Goal: Transaction & Acquisition: Purchase product/service

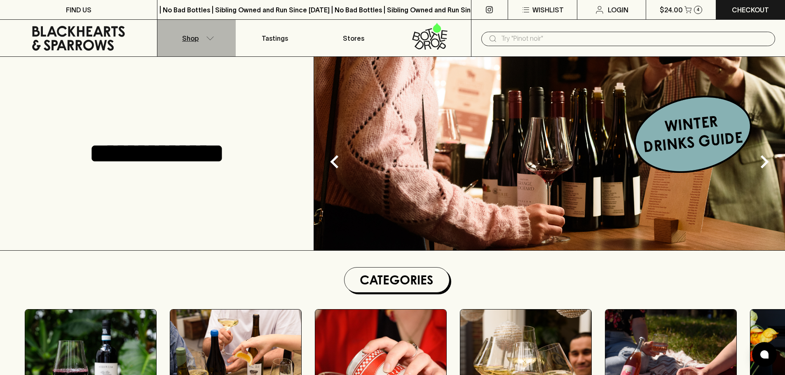
click at [210, 38] on icon "button" at bounding box center [210, 38] width 8 height 4
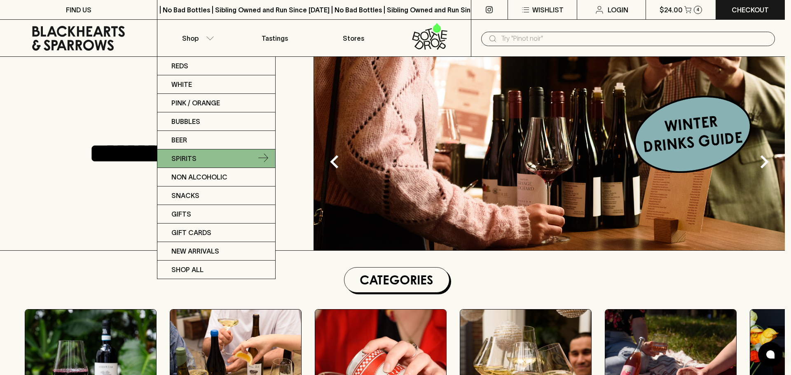
click at [202, 159] on link "Spirits" at bounding box center [216, 159] width 118 height 19
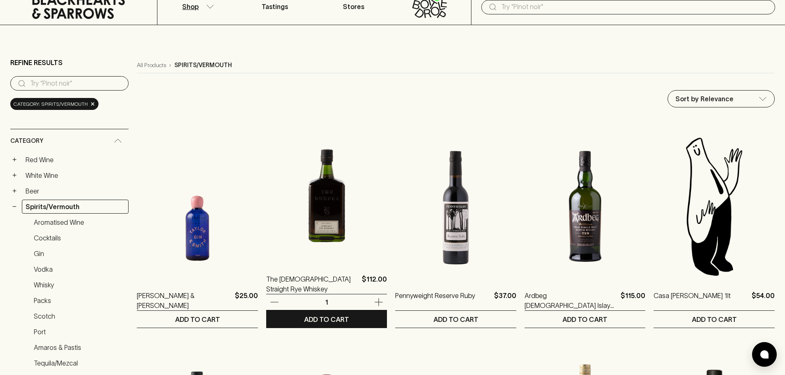
scroll to position [41, 0]
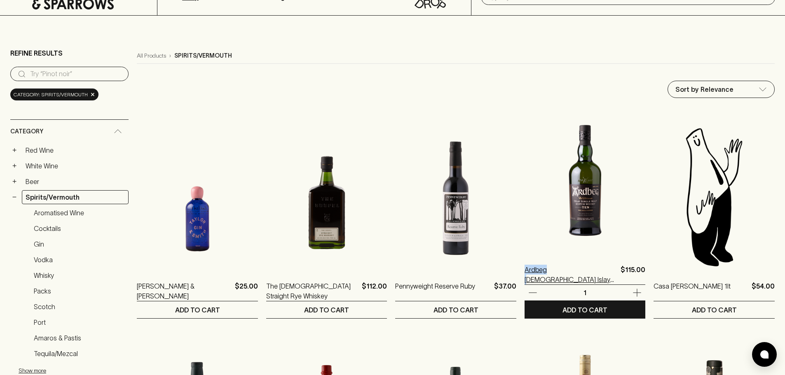
drag, startPoint x: 519, startPoint y: 285, endPoint x: 547, endPoint y: 272, distance: 30.2
copy p "Ardbeg 1"
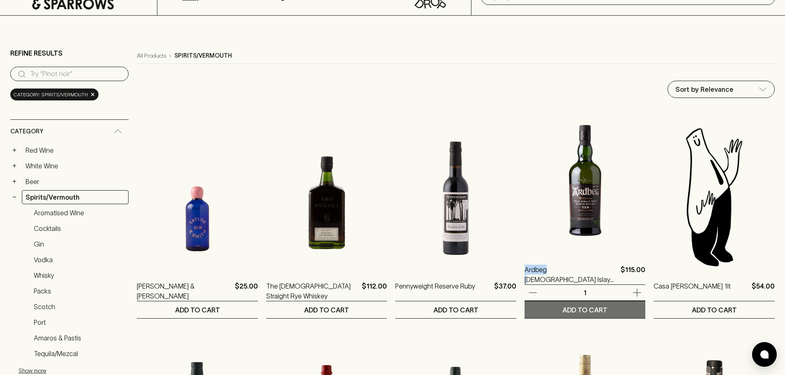
click at [590, 310] on p "ADD TO CART" at bounding box center [585, 310] width 45 height 10
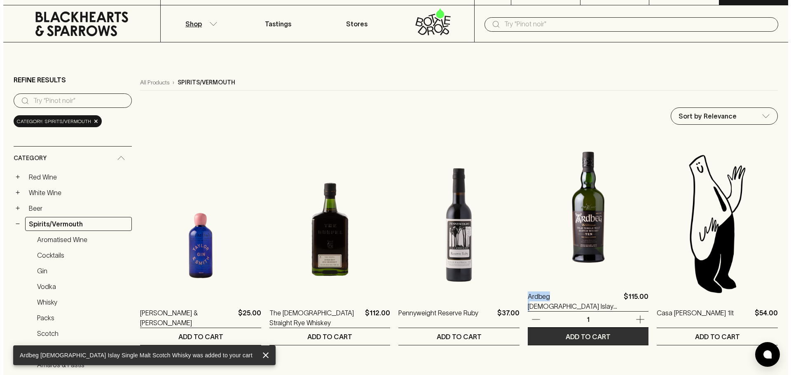
scroll to position [0, 0]
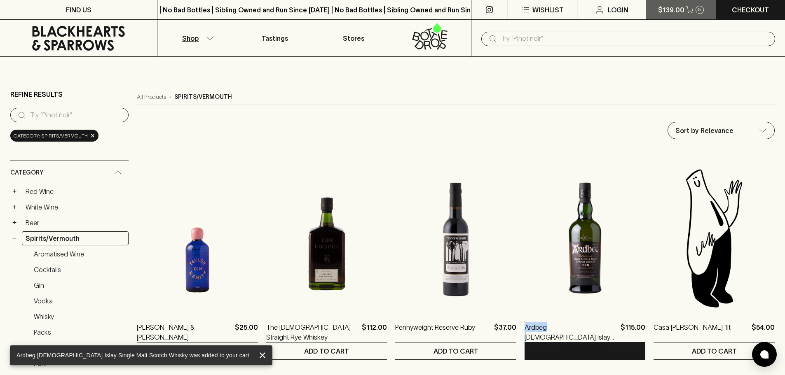
click at [689, 12] on icon "button" at bounding box center [689, 9] width 7 height 7
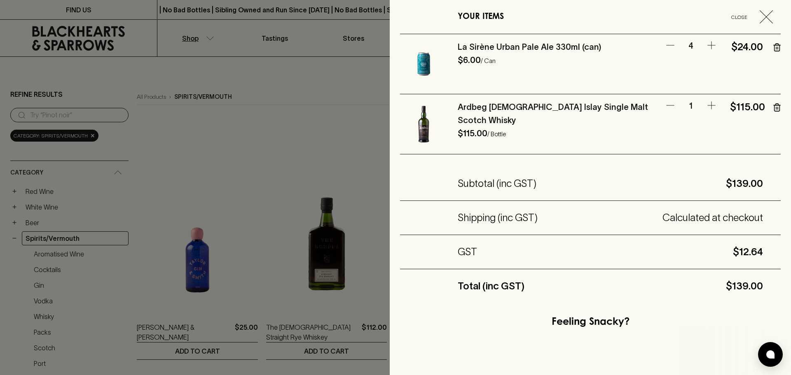
click at [777, 48] on icon "button" at bounding box center [777, 48] width 0 height 2
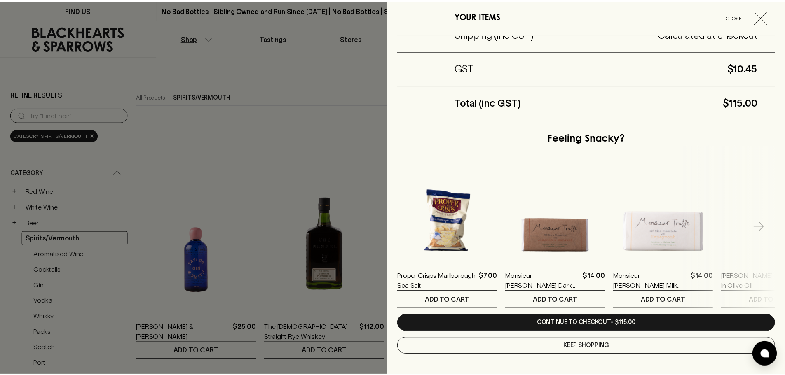
scroll to position [124, 0]
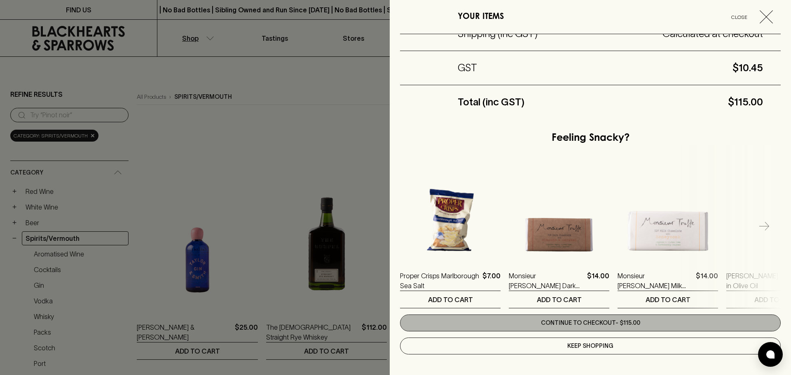
click at [617, 320] on link "Continue to checkout - $115.00" at bounding box center [590, 323] width 381 height 17
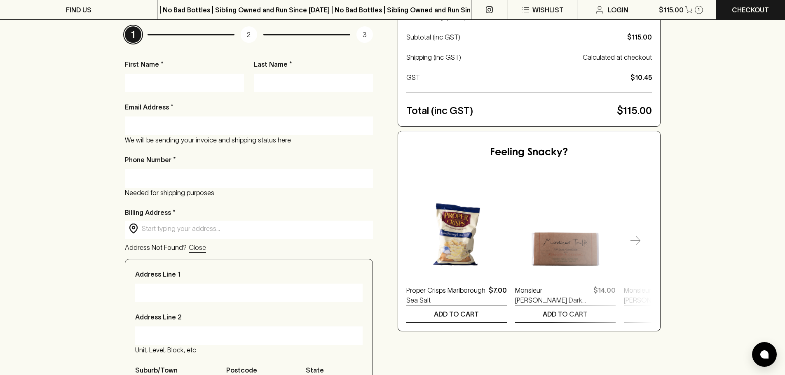
scroll to position [124, 0]
click at [192, 82] on input "First Name *" at bounding box center [184, 83] width 107 height 13
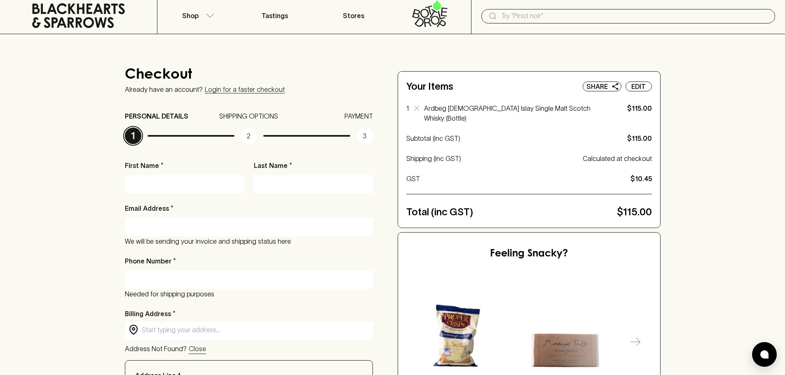
scroll to position [41, 0]
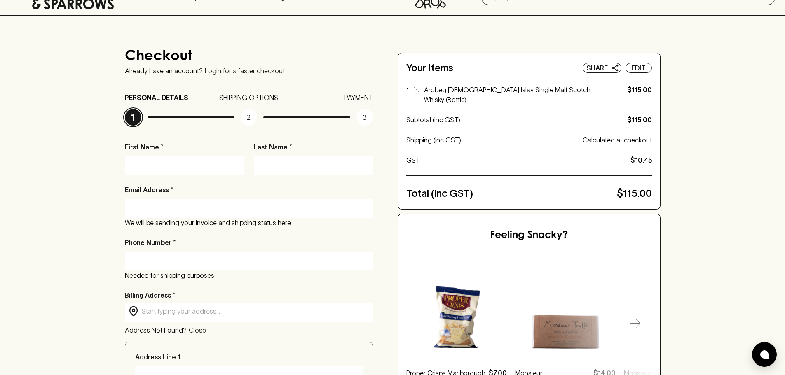
click at [176, 165] on input "First Name *" at bounding box center [184, 165] width 107 height 13
type input "r"
type input "Rajiv"
click at [183, 216] on div at bounding box center [249, 208] width 248 height 19
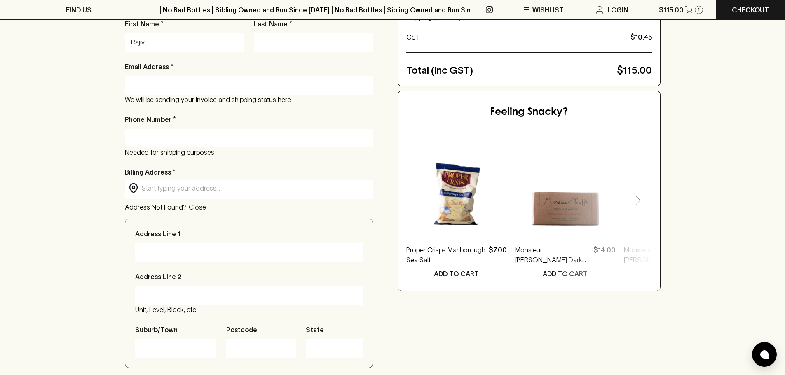
scroll to position [165, 0]
type input "[EMAIL_ADDRESS][DOMAIN_NAME]"
click at [178, 139] on input "Phone Number *" at bounding box center [249, 137] width 236 height 13
type input "0493 764 0"
click at [147, 136] on input "0493 764 0" at bounding box center [249, 137] width 236 height 13
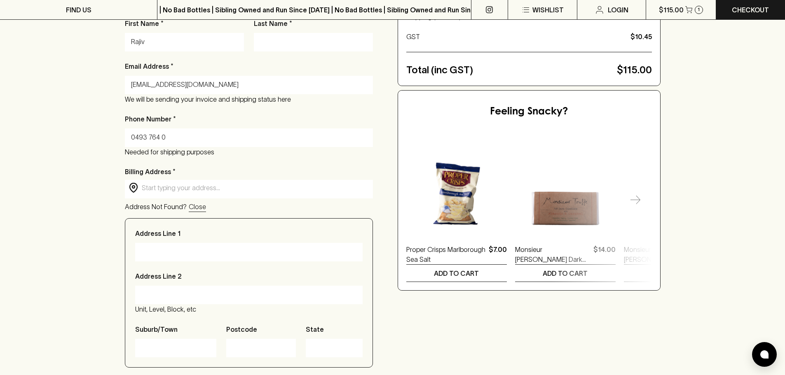
click at [147, 136] on input "0493 764 0" at bounding box center [249, 137] width 236 height 13
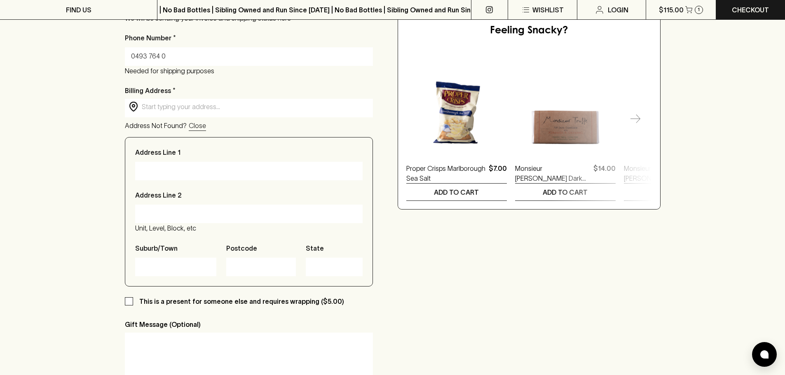
scroll to position [247, 0]
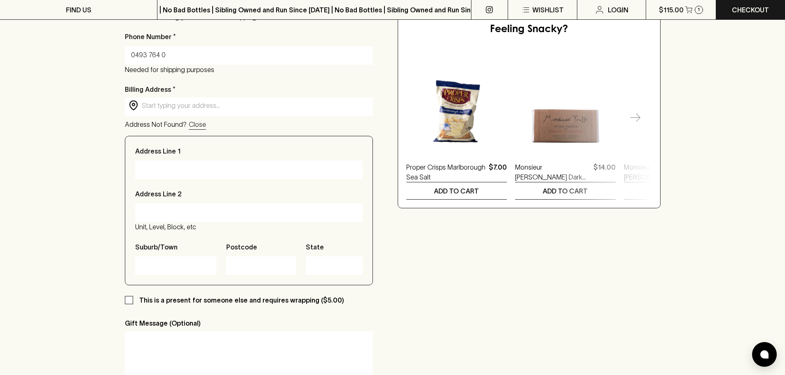
click at [202, 111] on div "​ ​" at bounding box center [249, 106] width 248 height 16
click at [203, 171] on input "Address Line 1" at bounding box center [248, 169] width 215 height 13
click at [203, 171] on input "30" at bounding box center [248, 169] width 215 height 13
type input "30 [PERSON_NAME] cres"
click at [208, 215] on input "Address Line 2" at bounding box center [248, 212] width 215 height 13
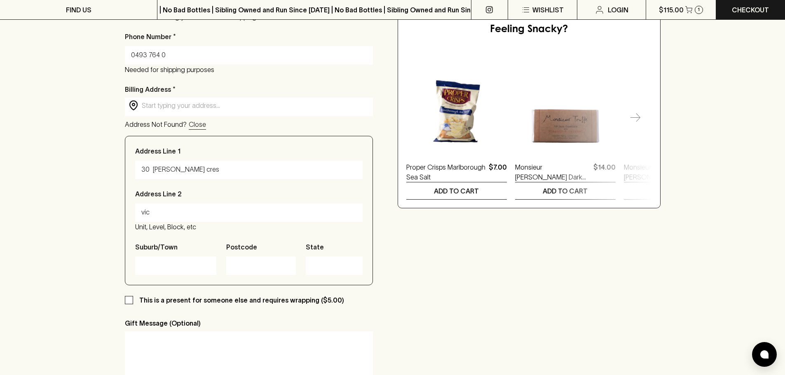
type input "vic"
click at [243, 264] on input "Postcode" at bounding box center [260, 265] width 57 height 13
drag, startPoint x: 252, startPoint y: 265, endPoint x: 240, endPoint y: 266, distance: 12.0
click at [240, 266] on input "3136" at bounding box center [260, 265] width 57 height 13
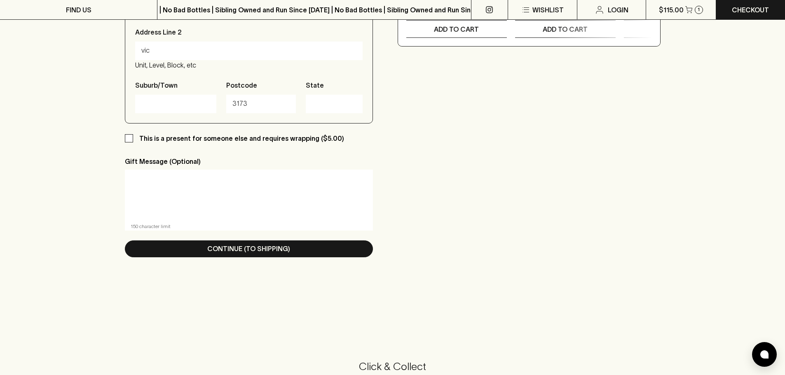
scroll to position [412, 0]
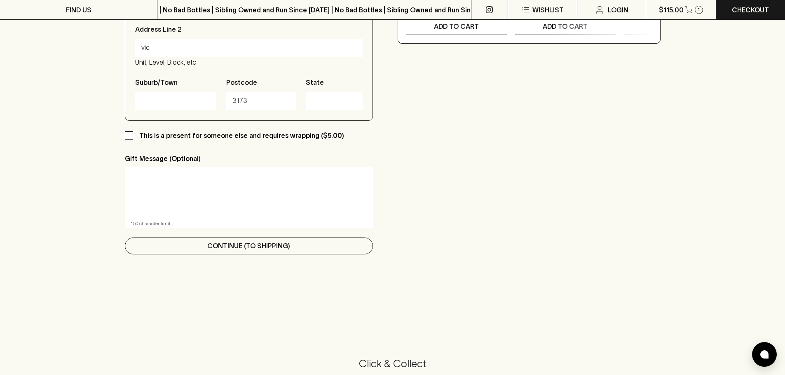
type input "3173"
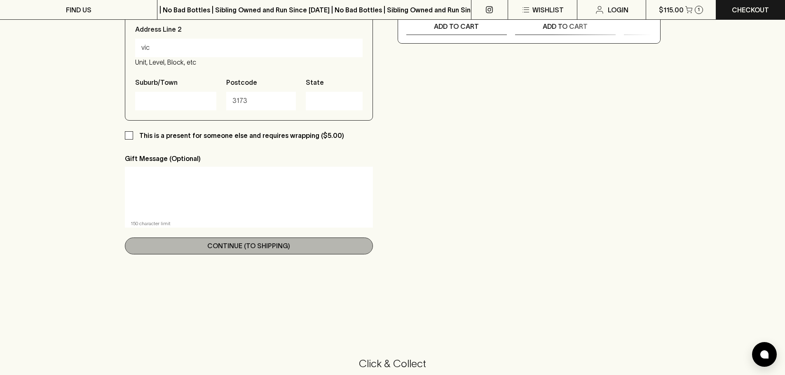
click at [247, 252] on button "Continue (To Shipping)" at bounding box center [249, 246] width 248 height 17
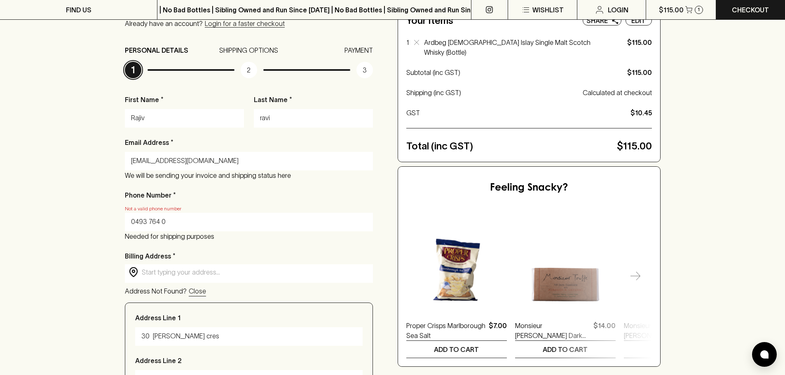
scroll to position [101, 0]
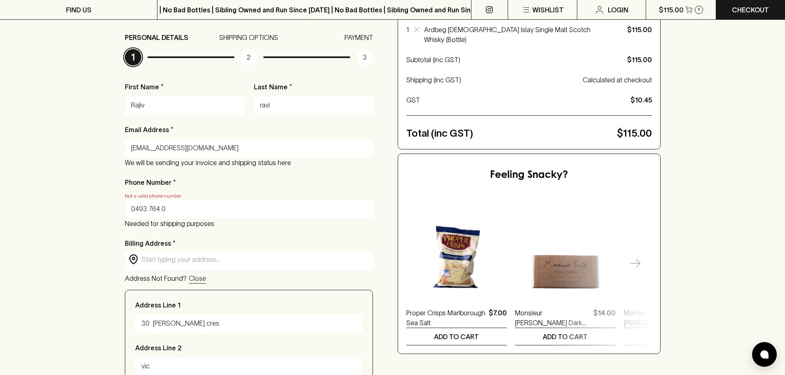
type input "ravi"
drag, startPoint x: 147, startPoint y: 209, endPoint x: 170, endPoint y: 202, distance: 24.2
click at [170, 202] on div "0493 764 0" at bounding box center [249, 209] width 248 height 19
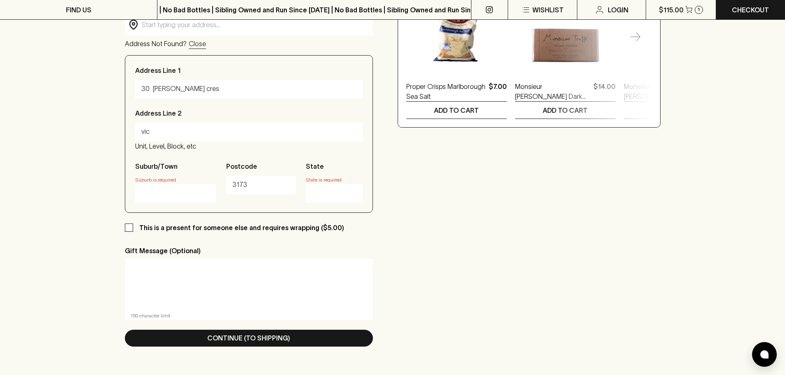
scroll to position [349, 0]
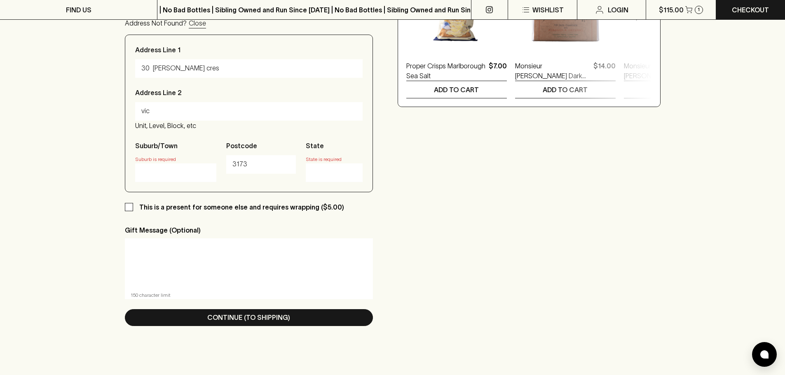
type input "0493 755770"
click at [180, 176] on input "Suburb/Town" at bounding box center [175, 172] width 69 height 13
type input "Keysbourgh"
click at [323, 172] on input "State" at bounding box center [334, 172] width 45 height 13
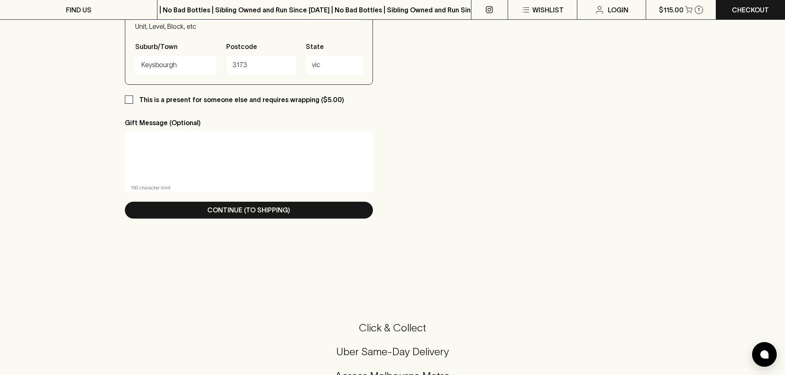
scroll to position [472, 0]
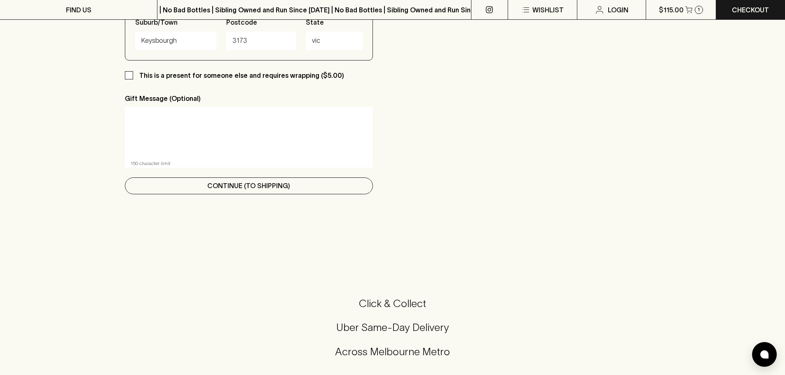
type input "vic"
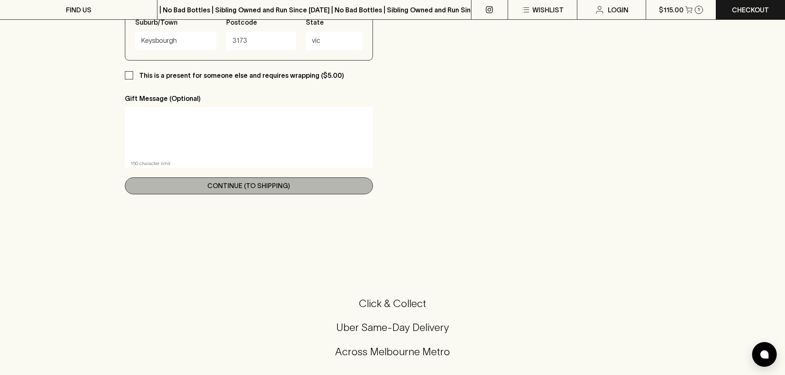
click at [252, 185] on p "Continue (To Shipping)" at bounding box center [248, 186] width 83 height 10
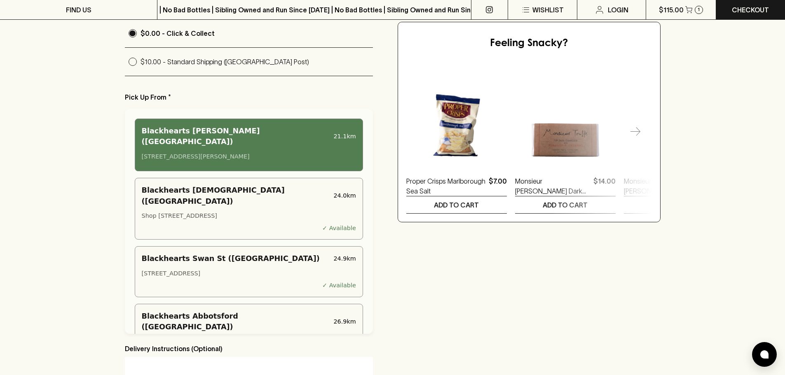
scroll to position [412, 0]
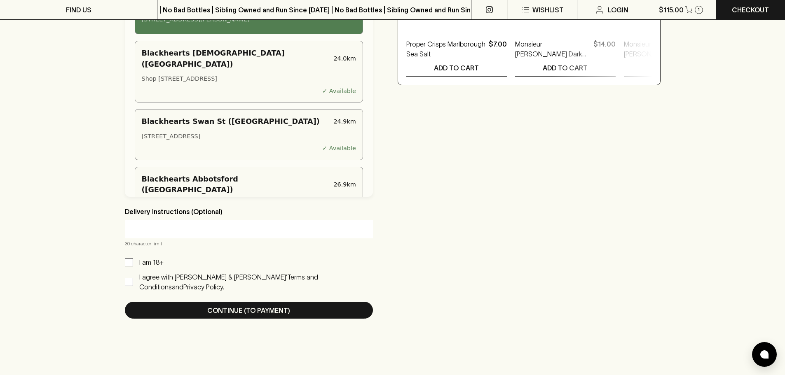
click at [131, 260] on input "I am 18+" at bounding box center [129, 262] width 8 height 8
checkbox input "true"
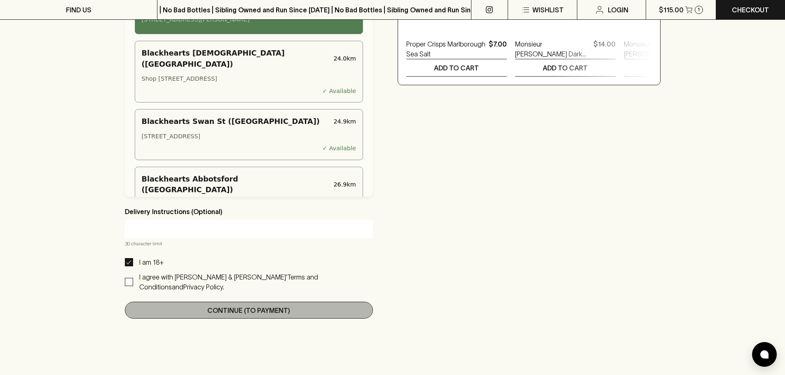
click at [260, 306] on p "Continue (To Payment)" at bounding box center [248, 311] width 83 height 10
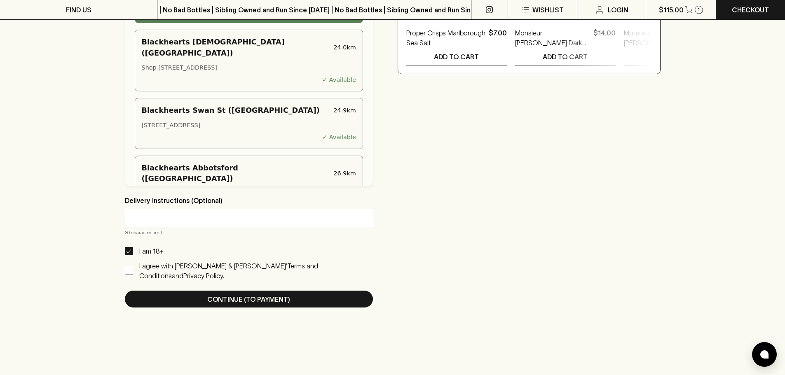
scroll to position [453, 0]
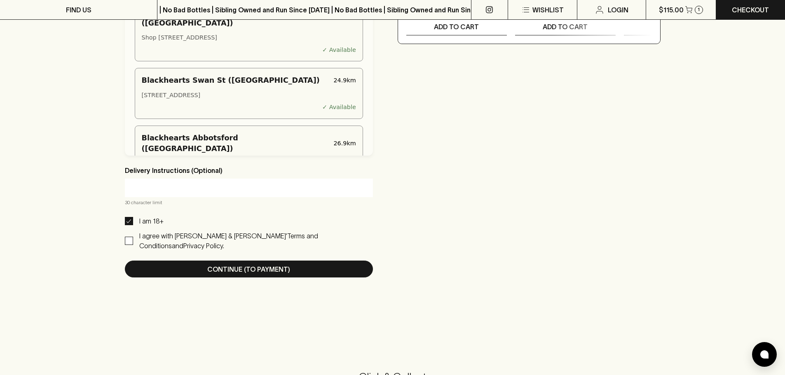
click at [131, 237] on input "I agree with [PERSON_NAME] & [PERSON_NAME]’ Terms and Conditions and Privacy Po…" at bounding box center [129, 241] width 8 height 8
checkbox input "true"
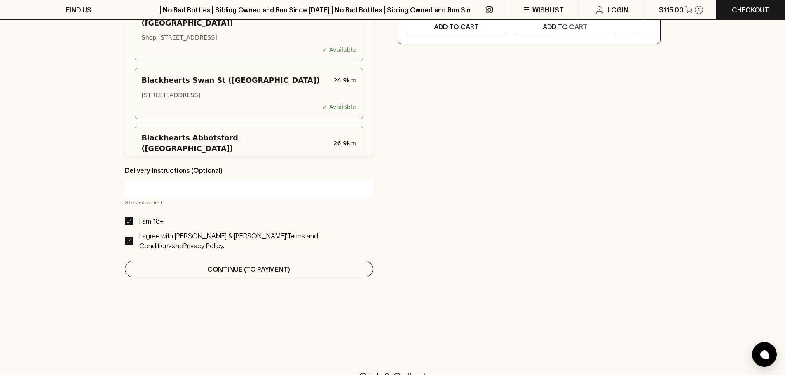
click at [253, 265] on p "Continue (To Payment)" at bounding box center [248, 270] width 83 height 10
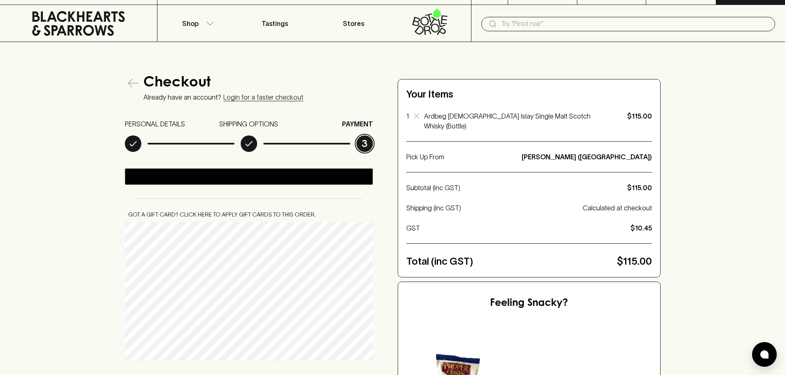
scroll to position [0, 0]
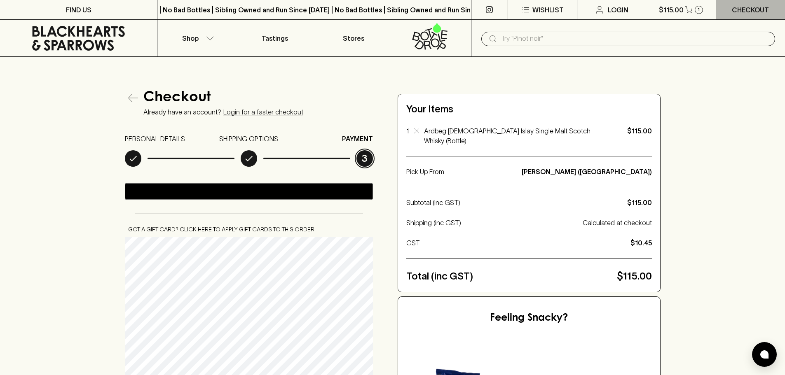
click at [751, 11] on p "Checkout" at bounding box center [750, 10] width 37 height 10
